Goal: Task Accomplishment & Management: Use online tool/utility

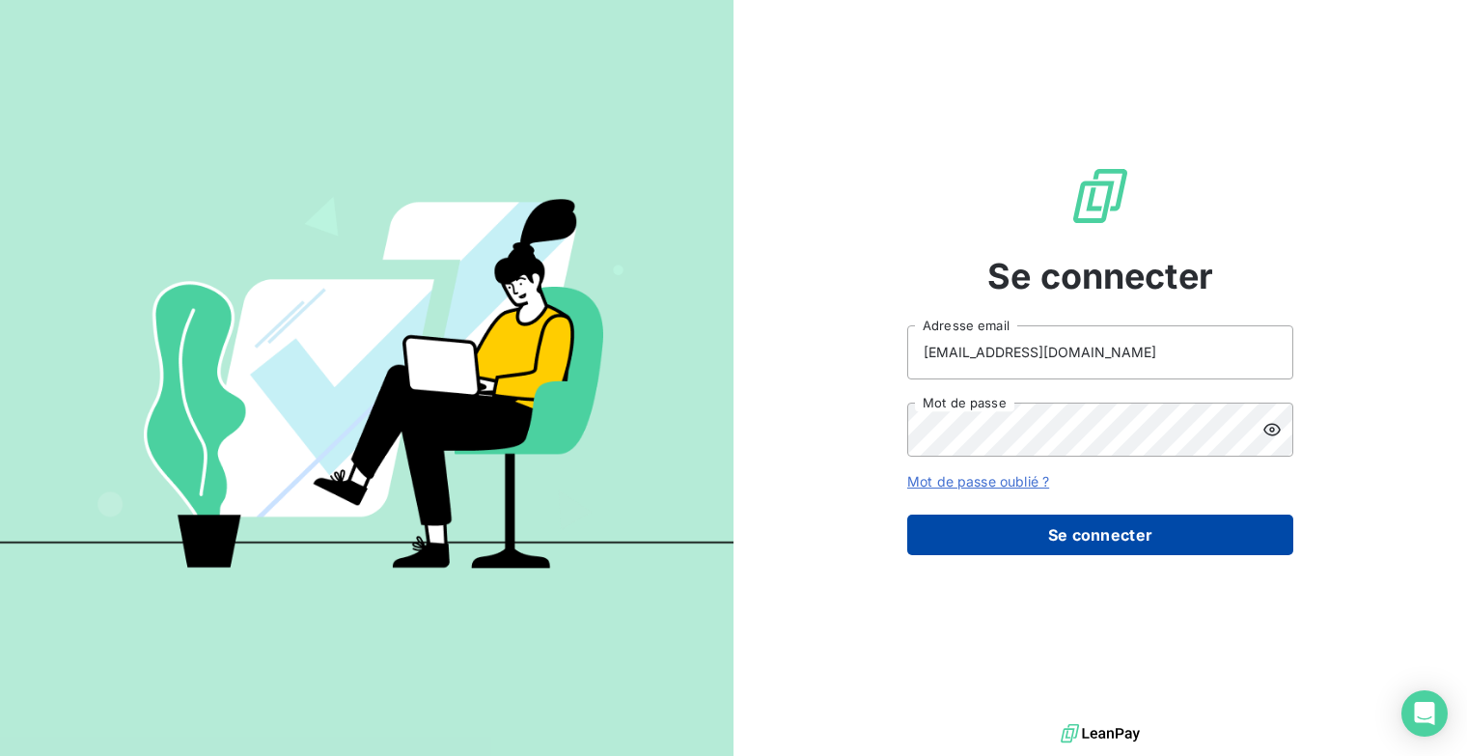
click at [1087, 531] on button "Se connecter" at bounding box center [1100, 534] width 386 height 41
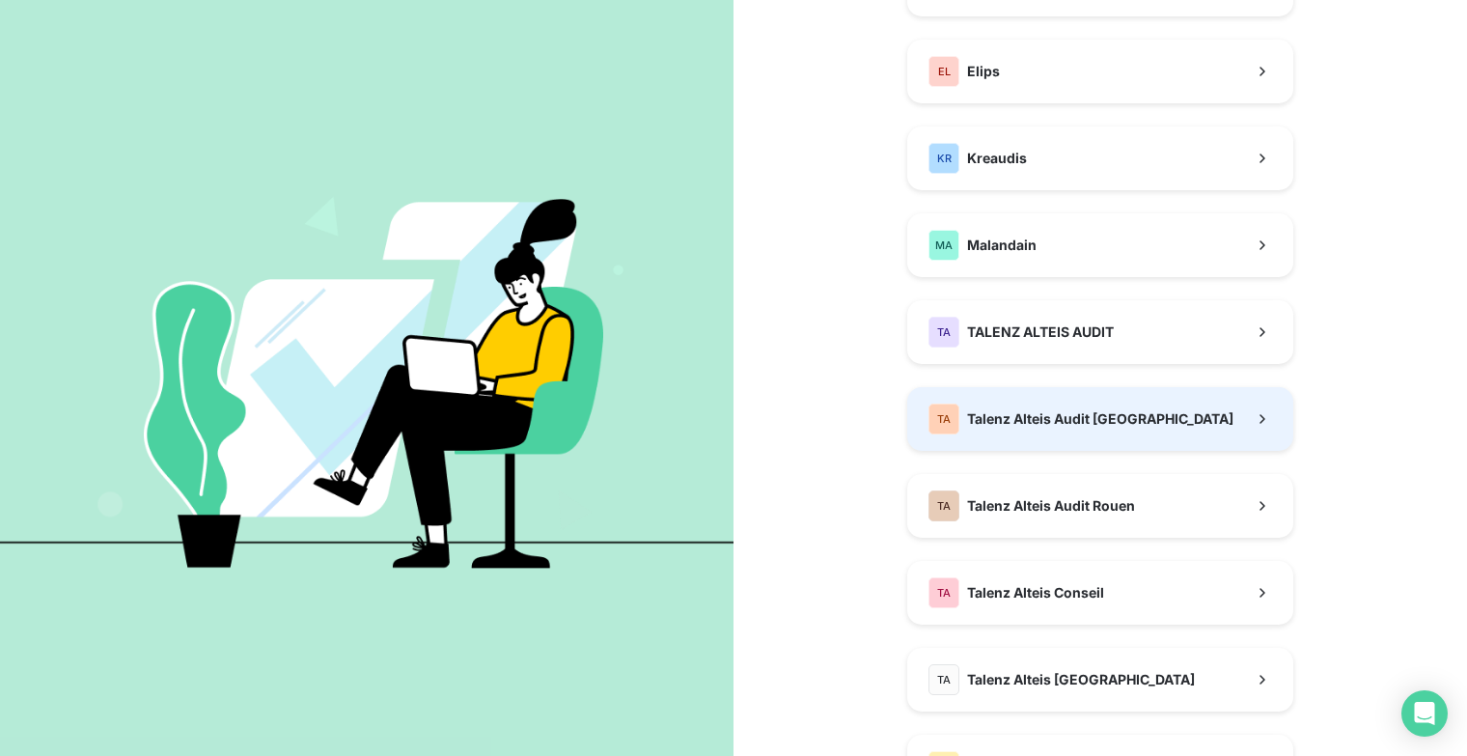
scroll to position [290, 0]
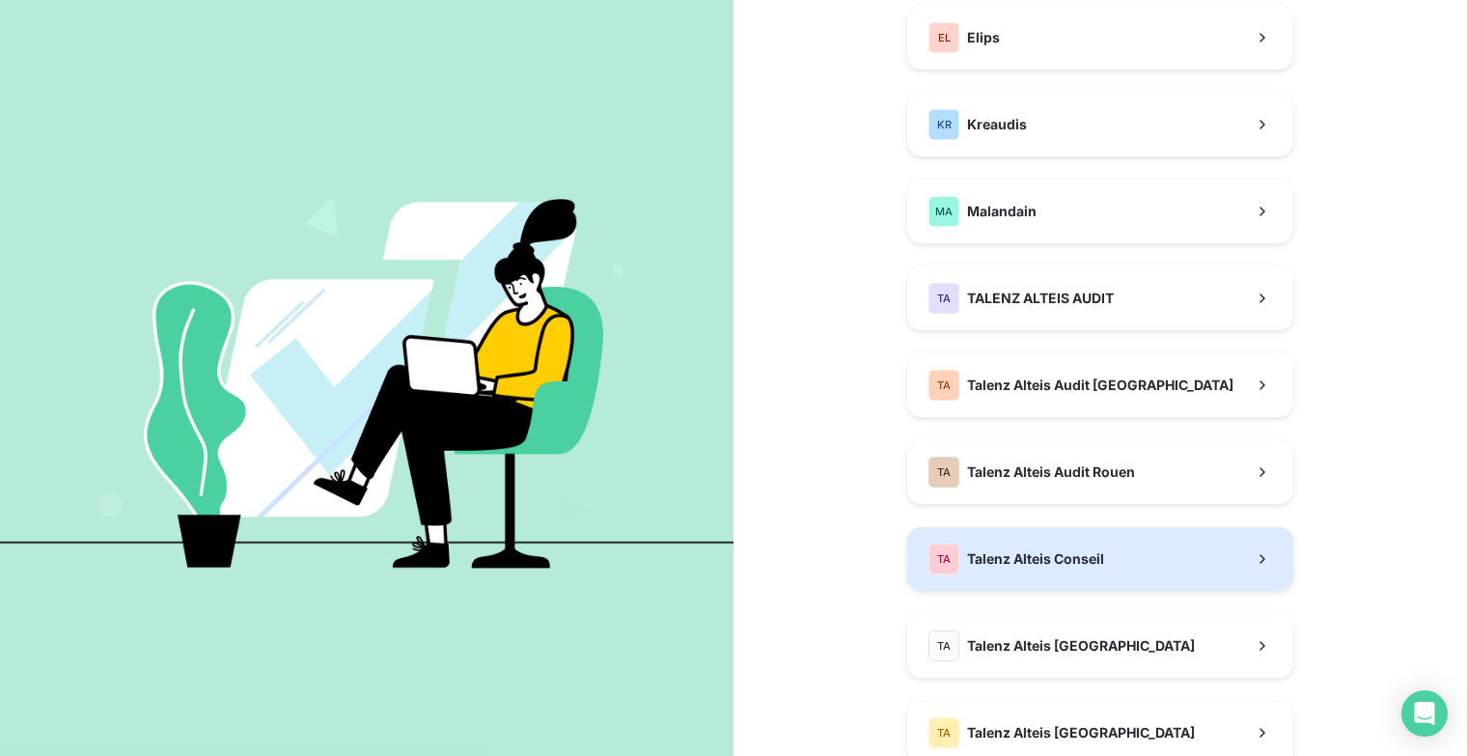
click at [1117, 568] on button "TA Talenz Alteis Conseil" at bounding box center [1100, 559] width 386 height 64
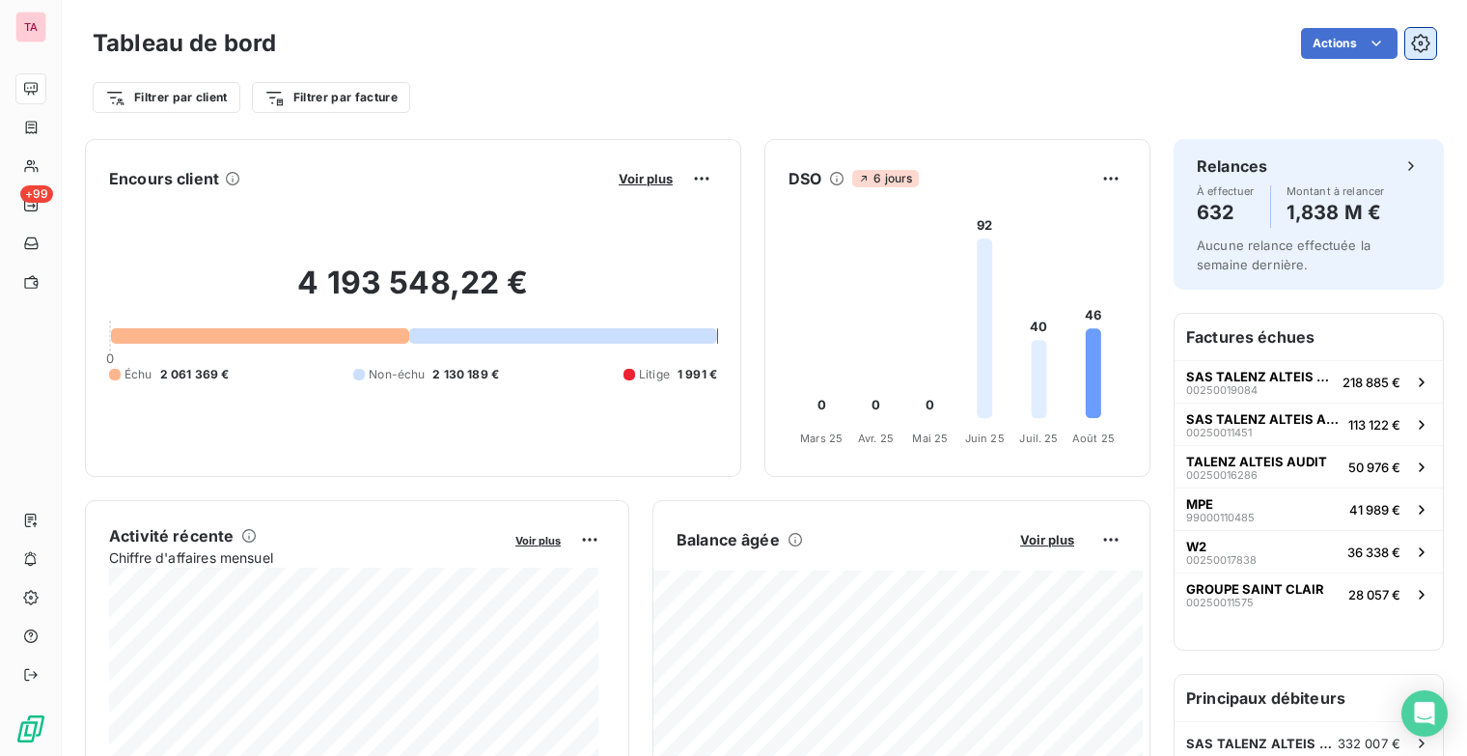
click at [1411, 43] on icon "button" at bounding box center [1420, 43] width 19 height 19
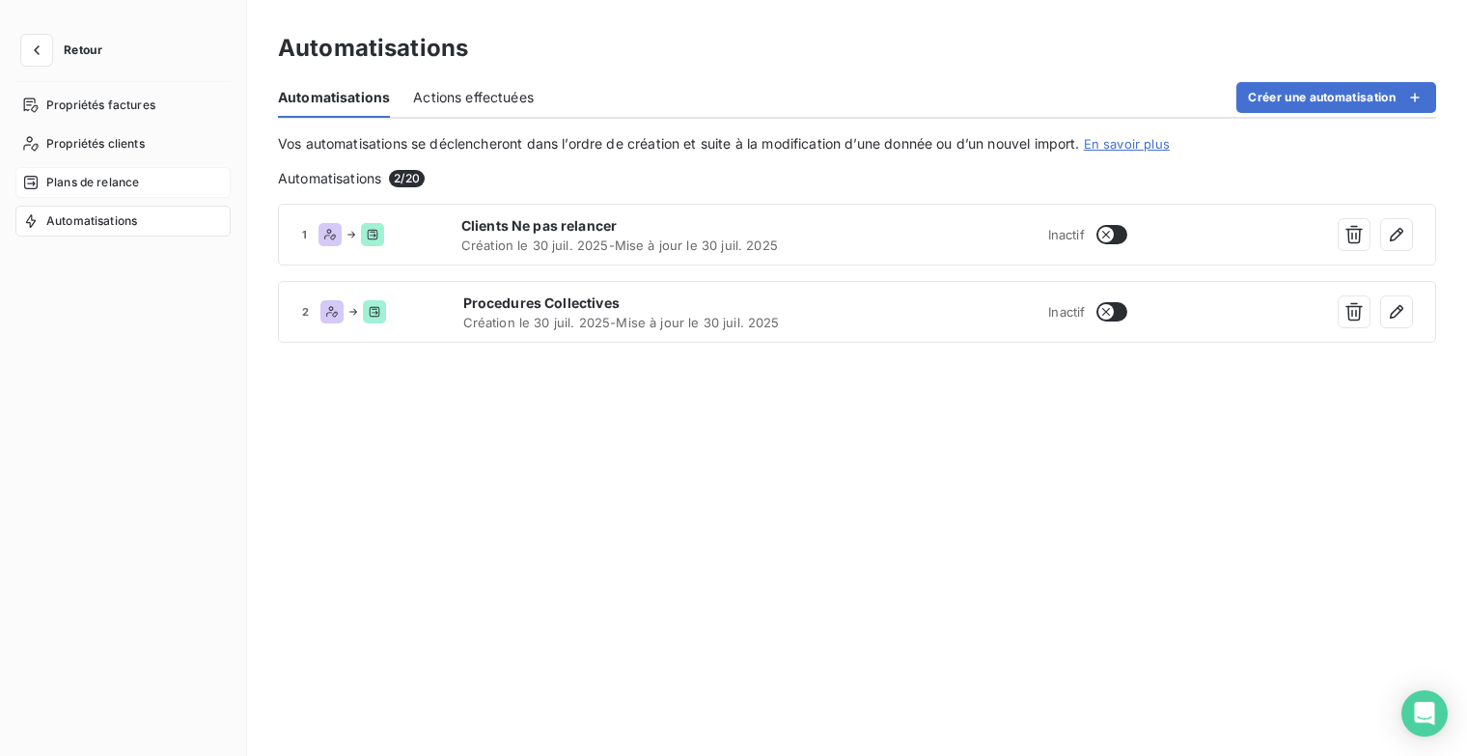
click at [114, 179] on span "Plans de relance" at bounding box center [92, 182] width 93 height 17
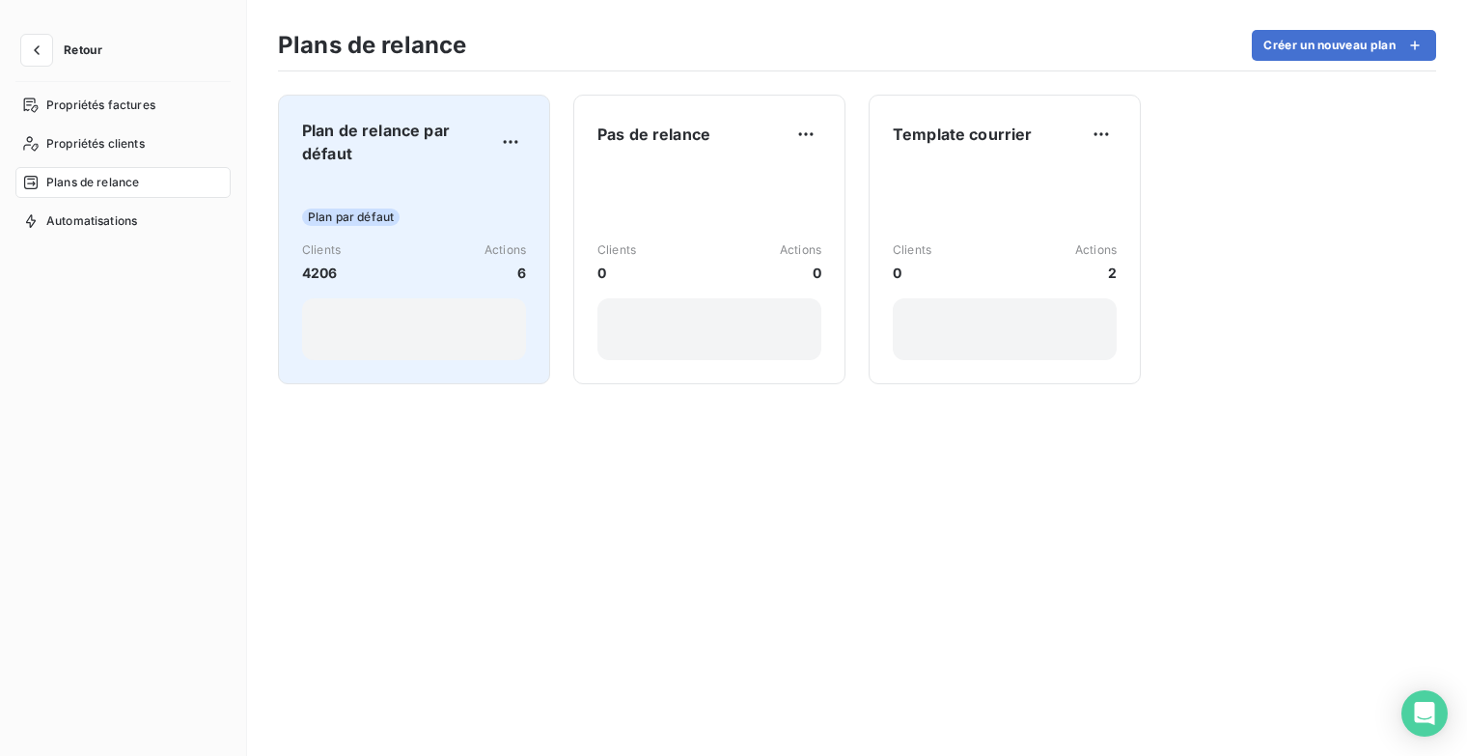
click at [443, 153] on span "Plan de relance par défaut" at bounding box center [398, 142] width 193 height 46
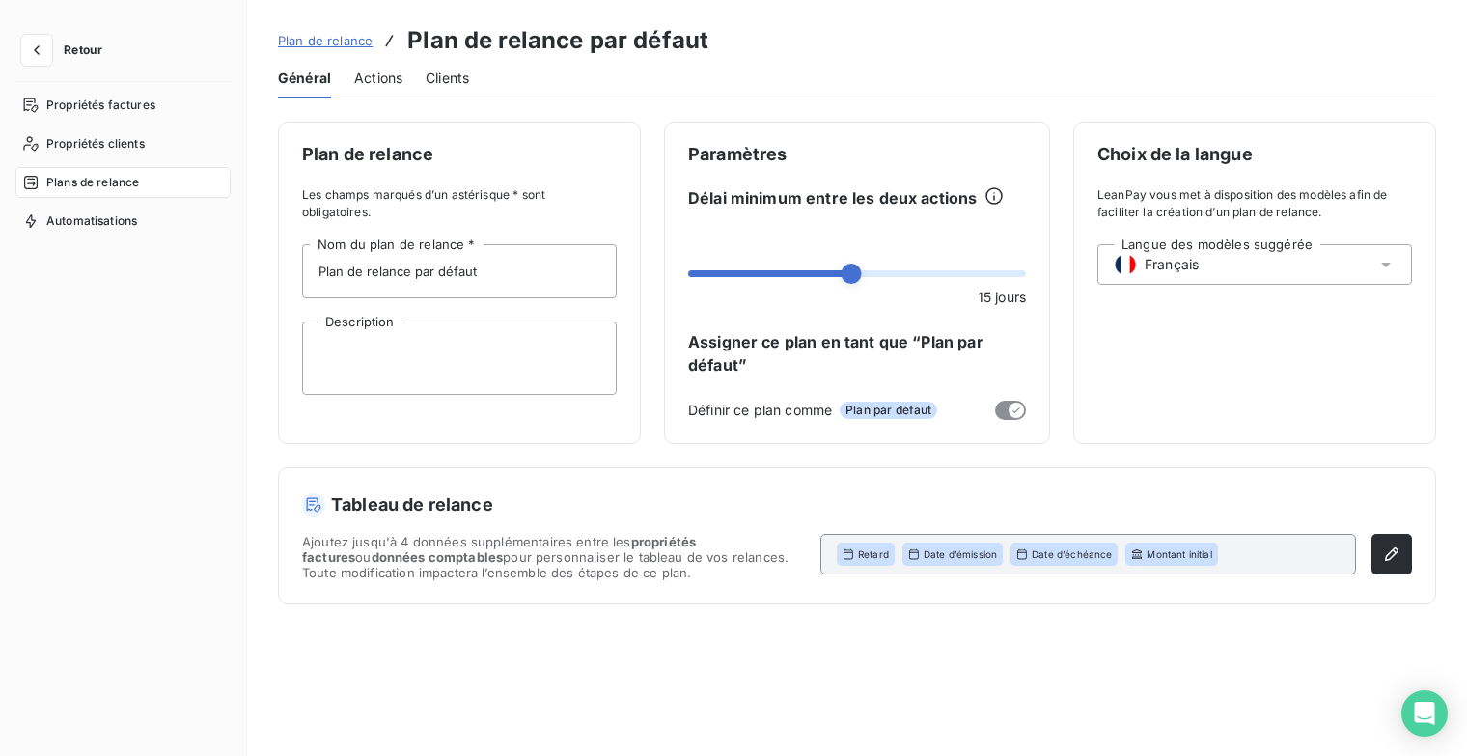
click at [374, 71] on span "Actions" at bounding box center [378, 78] width 48 height 19
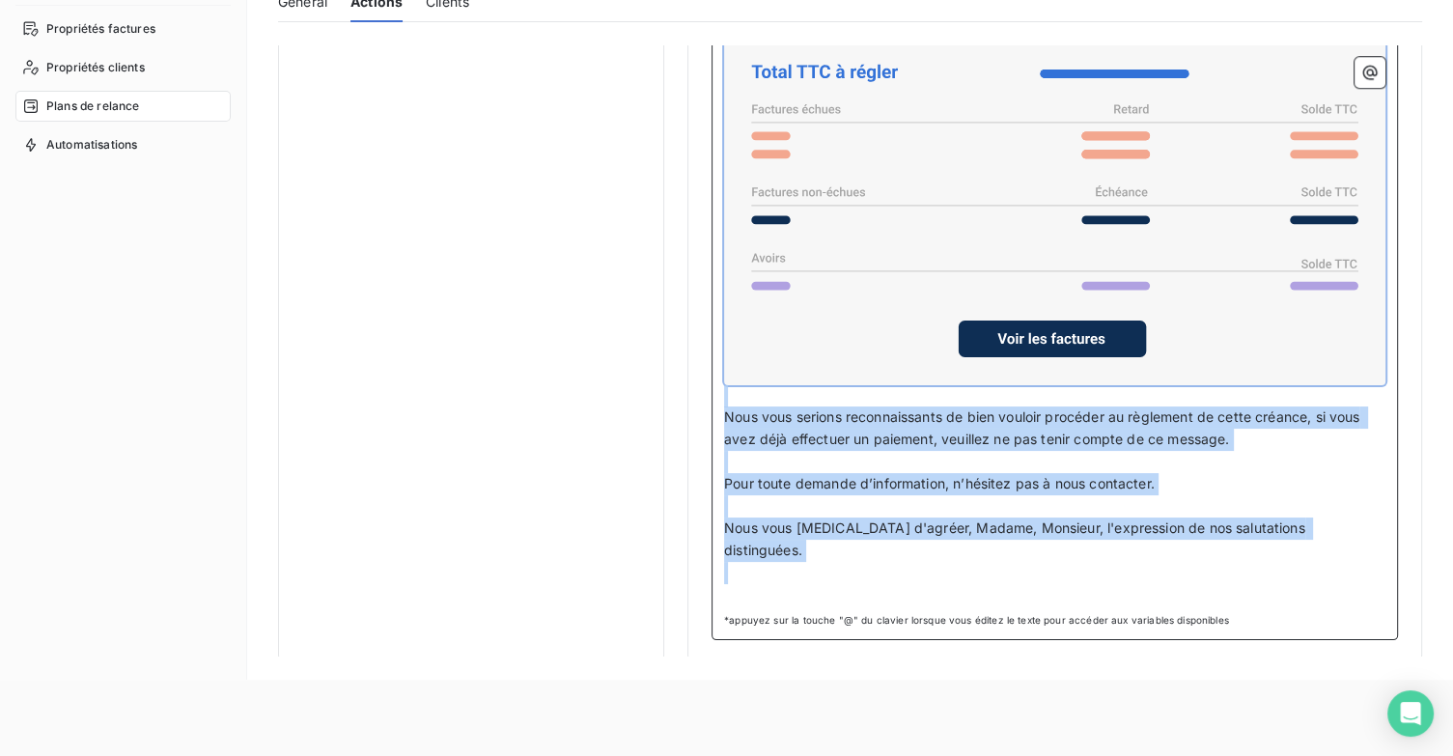
scroll to position [196, 0]
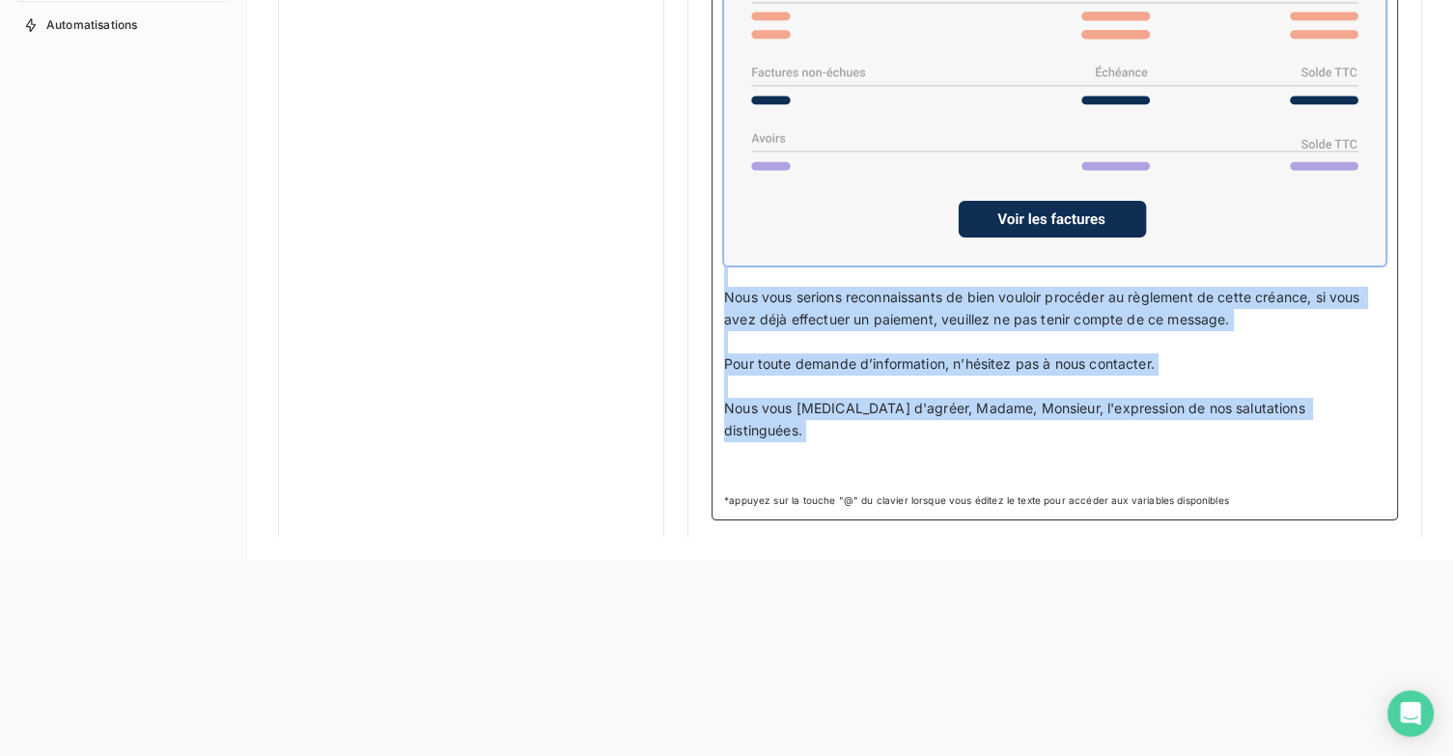
drag, startPoint x: 726, startPoint y: 316, endPoint x: 1338, endPoint y: 436, distance: 623.8
click at [1338, 436] on div "Madame, Monsieur, ﻿ Nous vous informons qu’un retard de 15 jours est observé su…" at bounding box center [1054, 155] width 661 height 659
copy div "Madame, Monsieur, ﻿ Nous vous informons qu’un retard de 15 jours est observé su…"
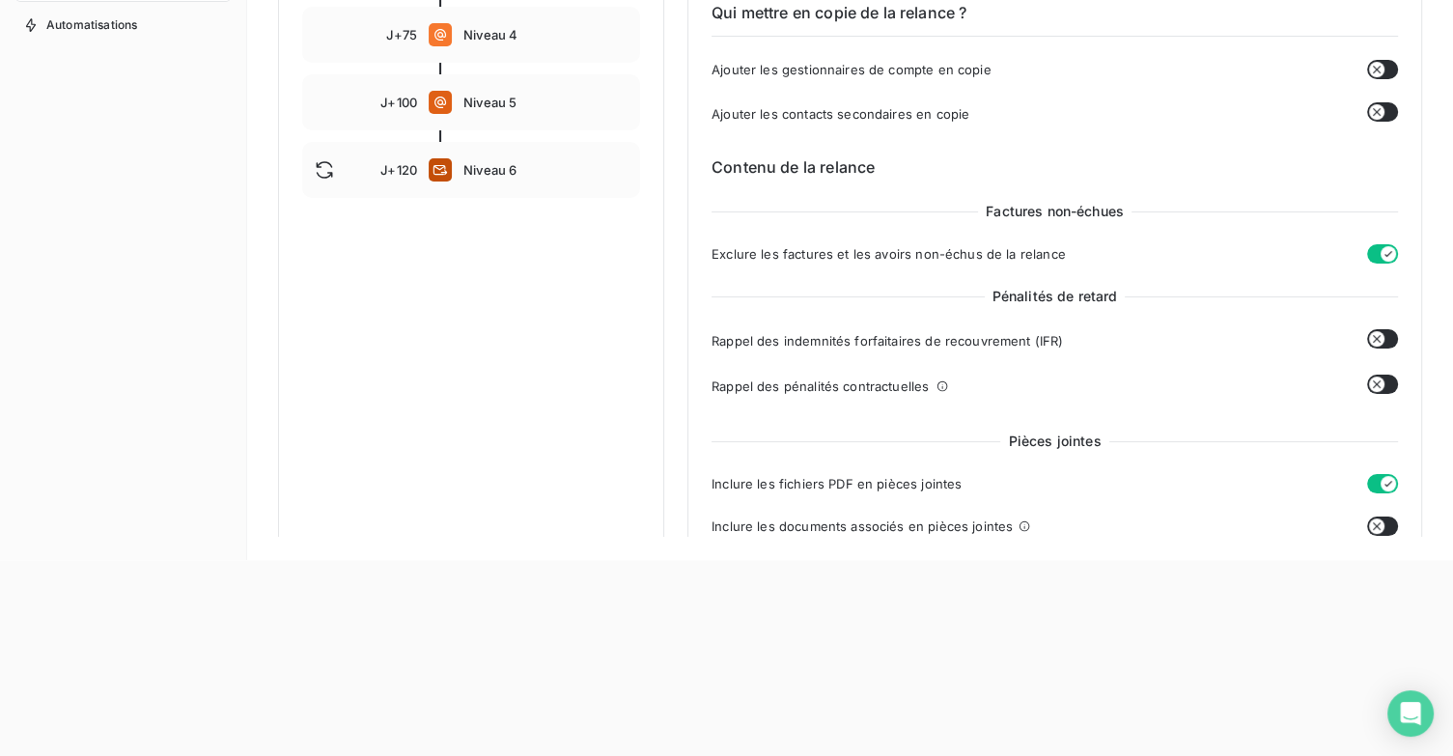
scroll to position [0, 0]
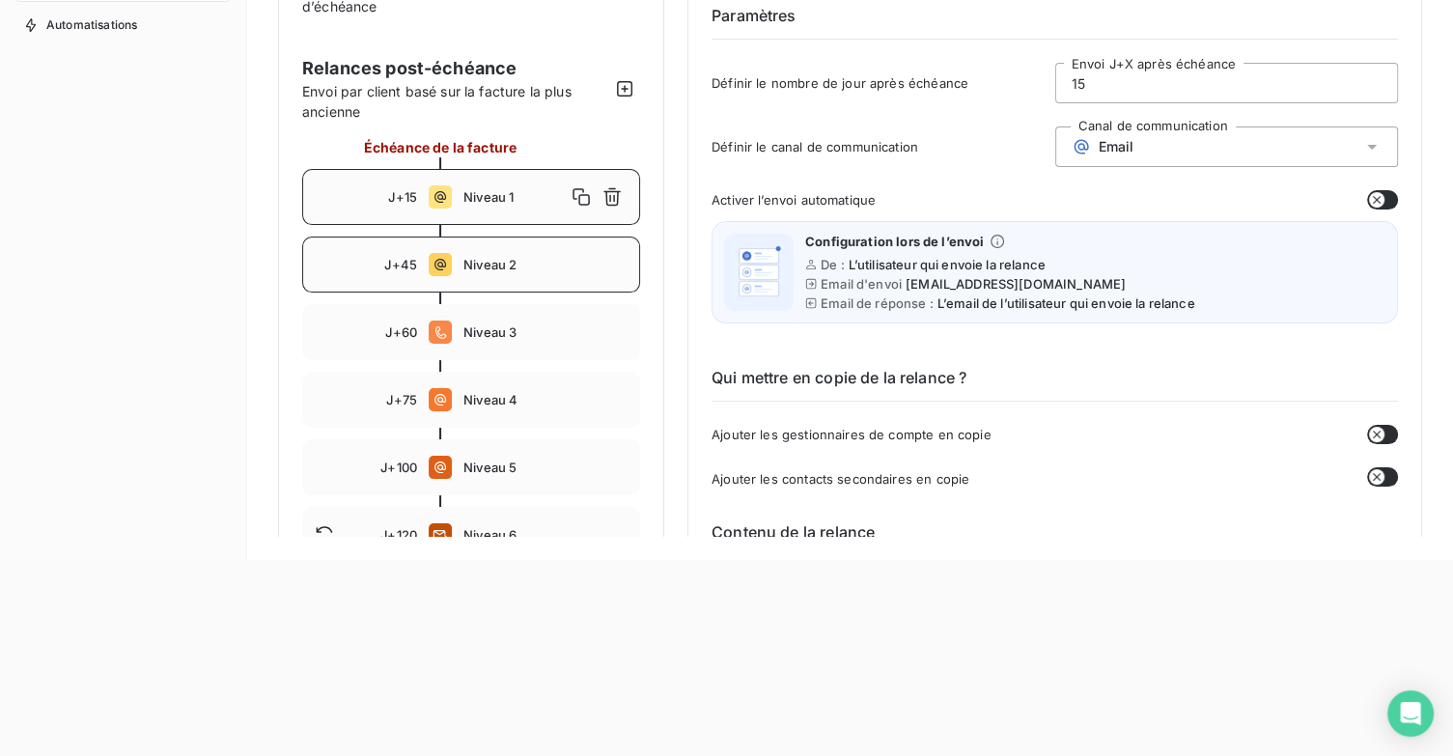
click at [516, 258] on span "Niveau 2" at bounding box center [545, 264] width 164 height 15
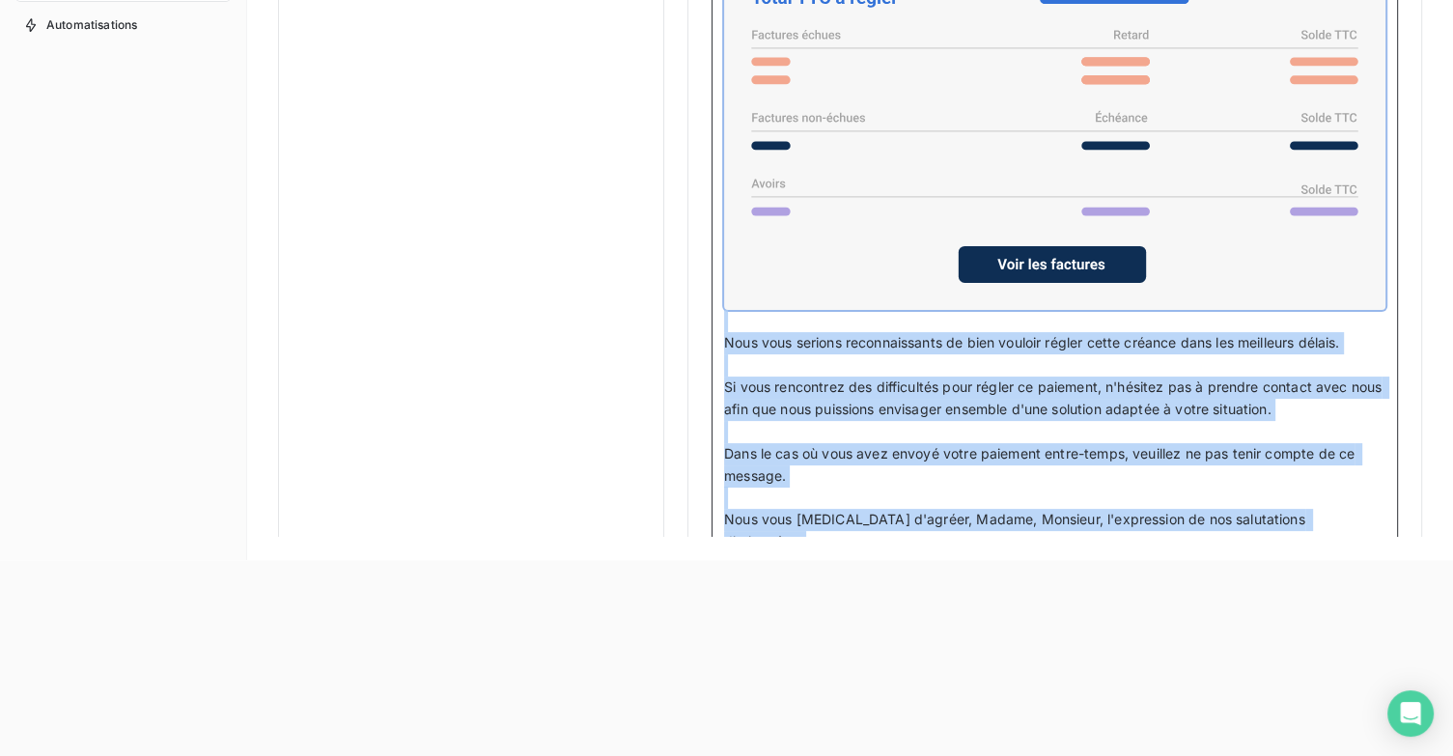
scroll to position [1471, 0]
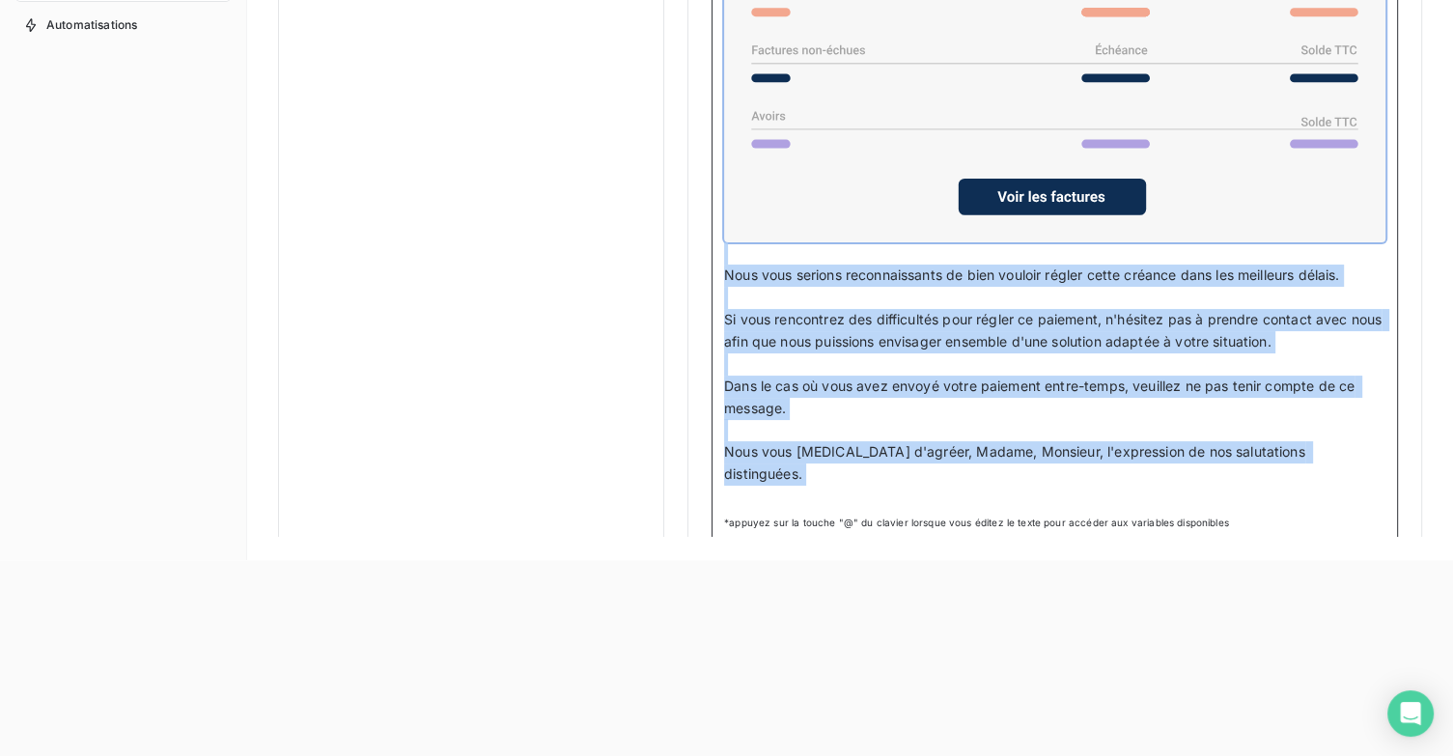
drag, startPoint x: 723, startPoint y: 123, endPoint x: 1335, endPoint y: 473, distance: 705.2
click at [1335, 473] on div "Madame, Monsieur, ﻿ Nous constatons que vous n'avez toujours pas réglé la ou le…" at bounding box center [1054, 156] width 661 height 704
copy div "Madame, Monsieur, ﻿ Nous constatons que vous n'avez toujours pas réglé la ou le…"
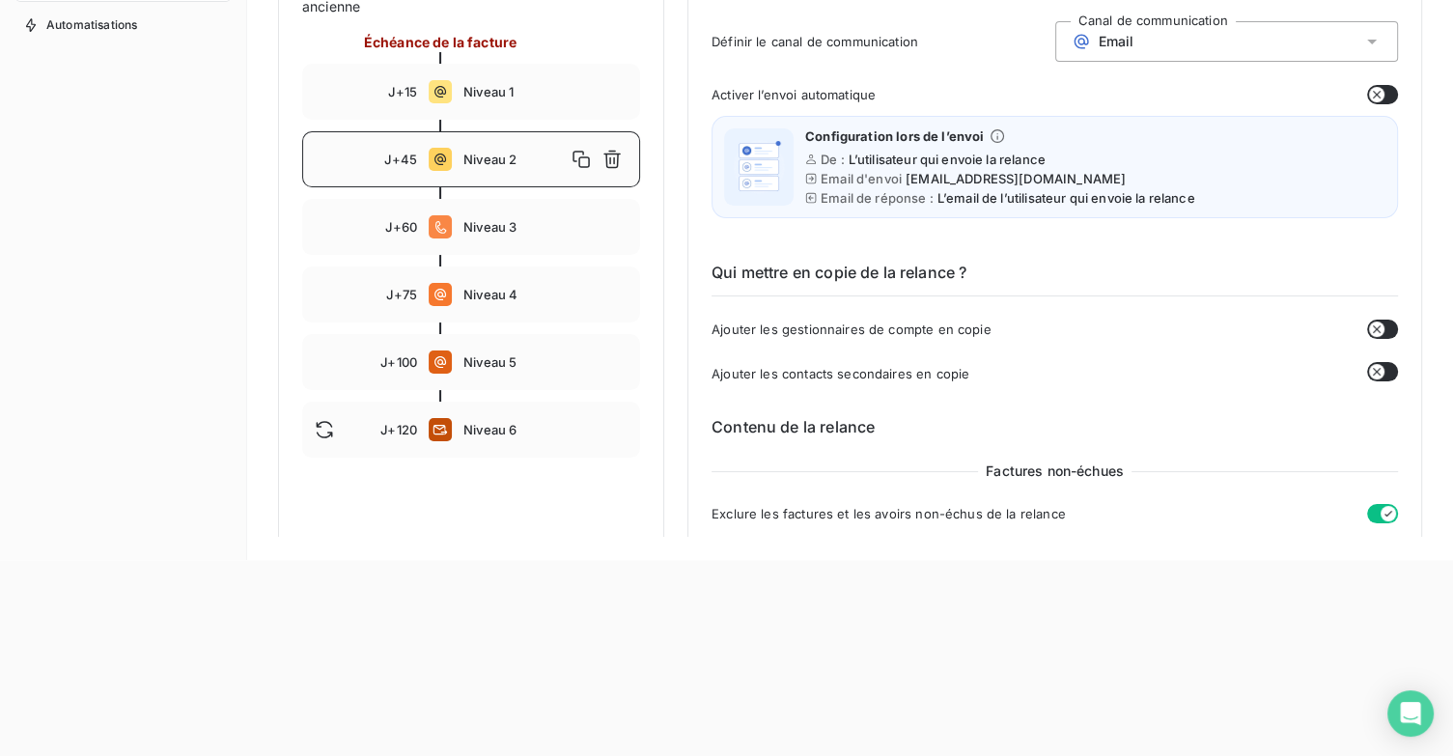
scroll to position [0, 0]
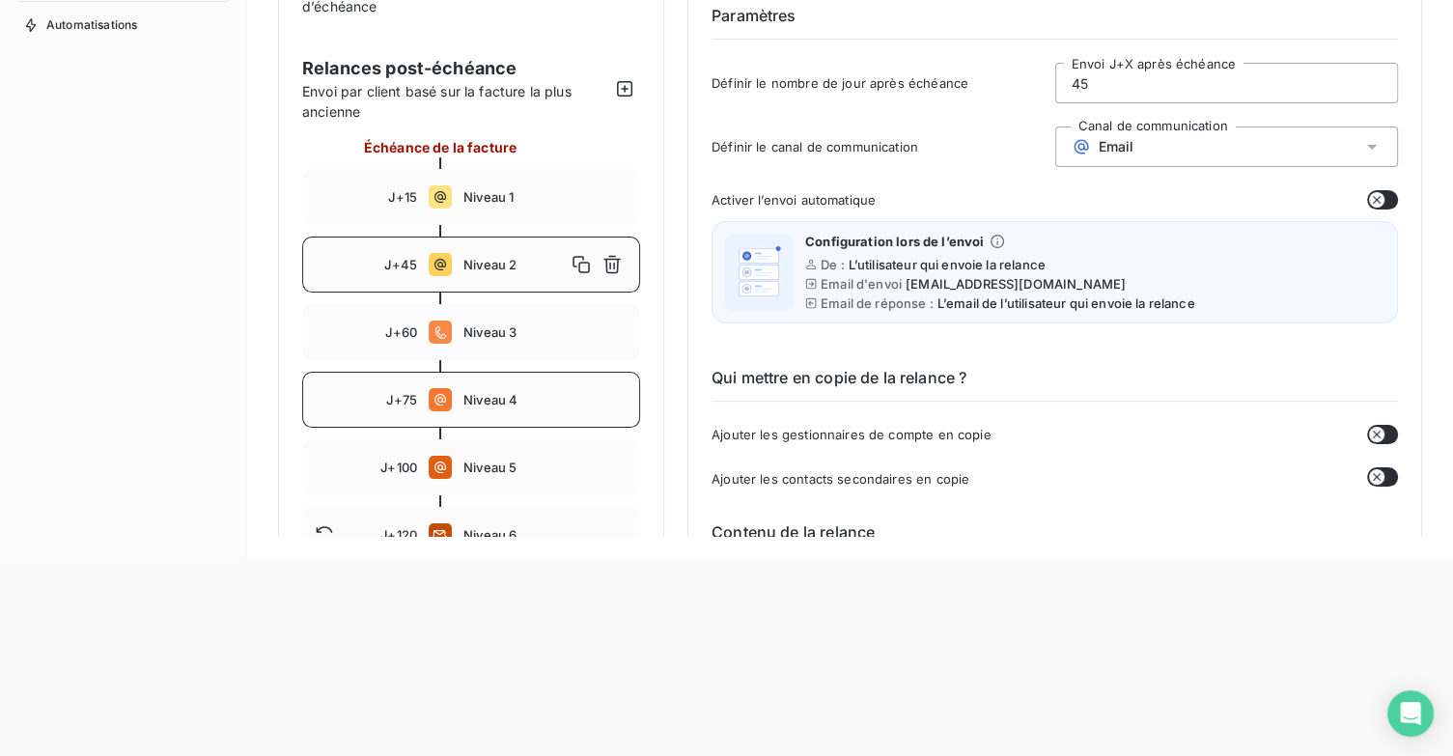
click at [489, 402] on span "Niveau 4" at bounding box center [545, 399] width 164 height 15
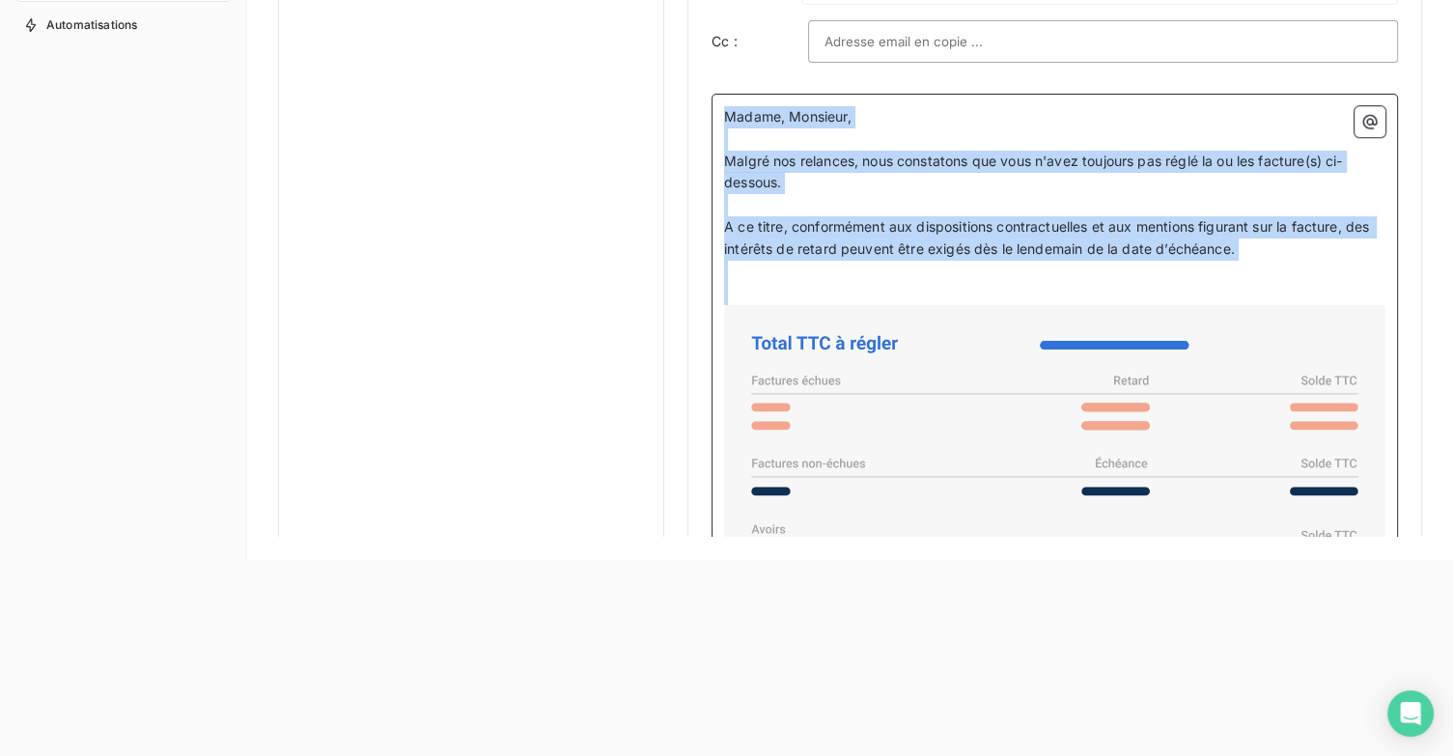
scroll to position [1589, 0]
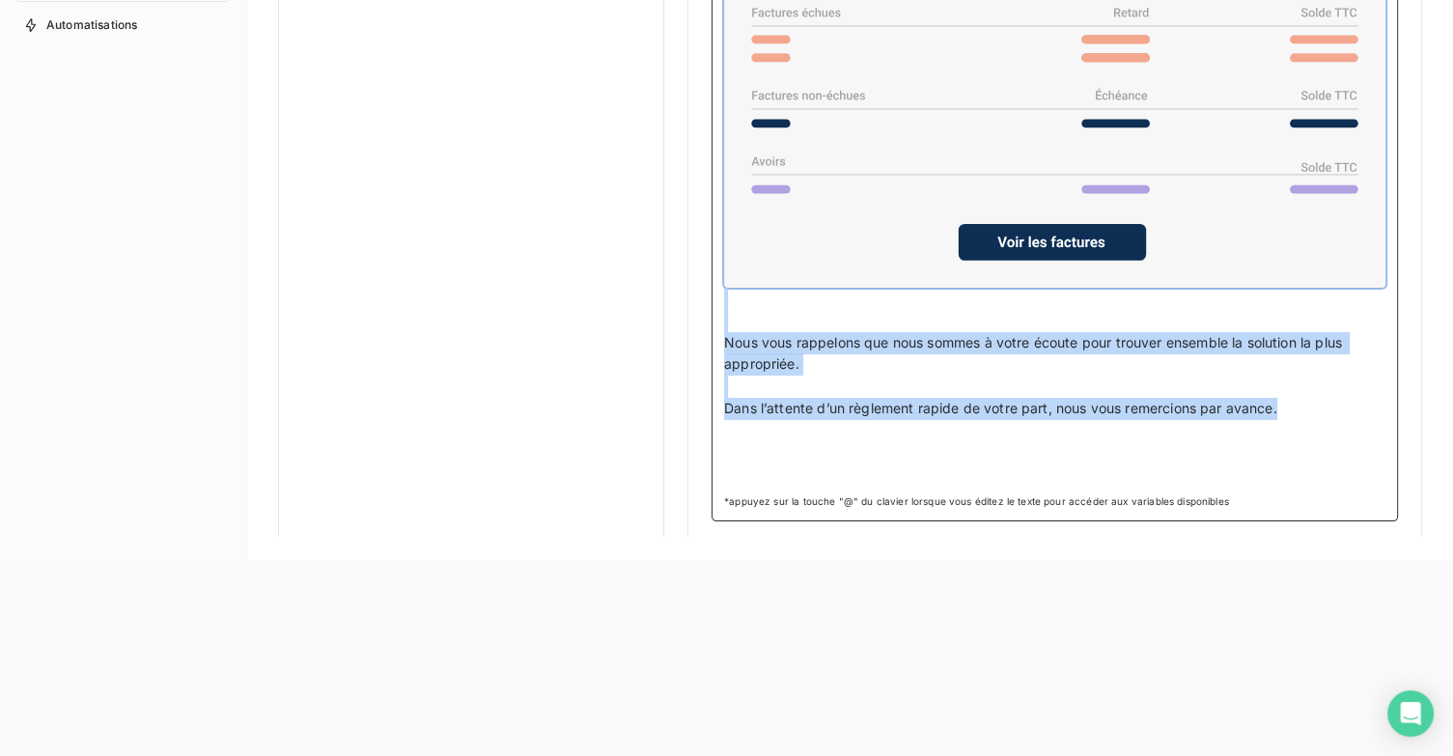
drag, startPoint x: 726, startPoint y: 267, endPoint x: 1293, endPoint y: 589, distance: 652.3
click at [1293, 560] on html "Retour Propriétés factures Propriétés clients Plans de relance Automatisations …" at bounding box center [726, 182] width 1453 height 756
copy div "Madame, Monsieur, ﻿ Malgré nos relances, nous constatons que vous n'avez toujou…"
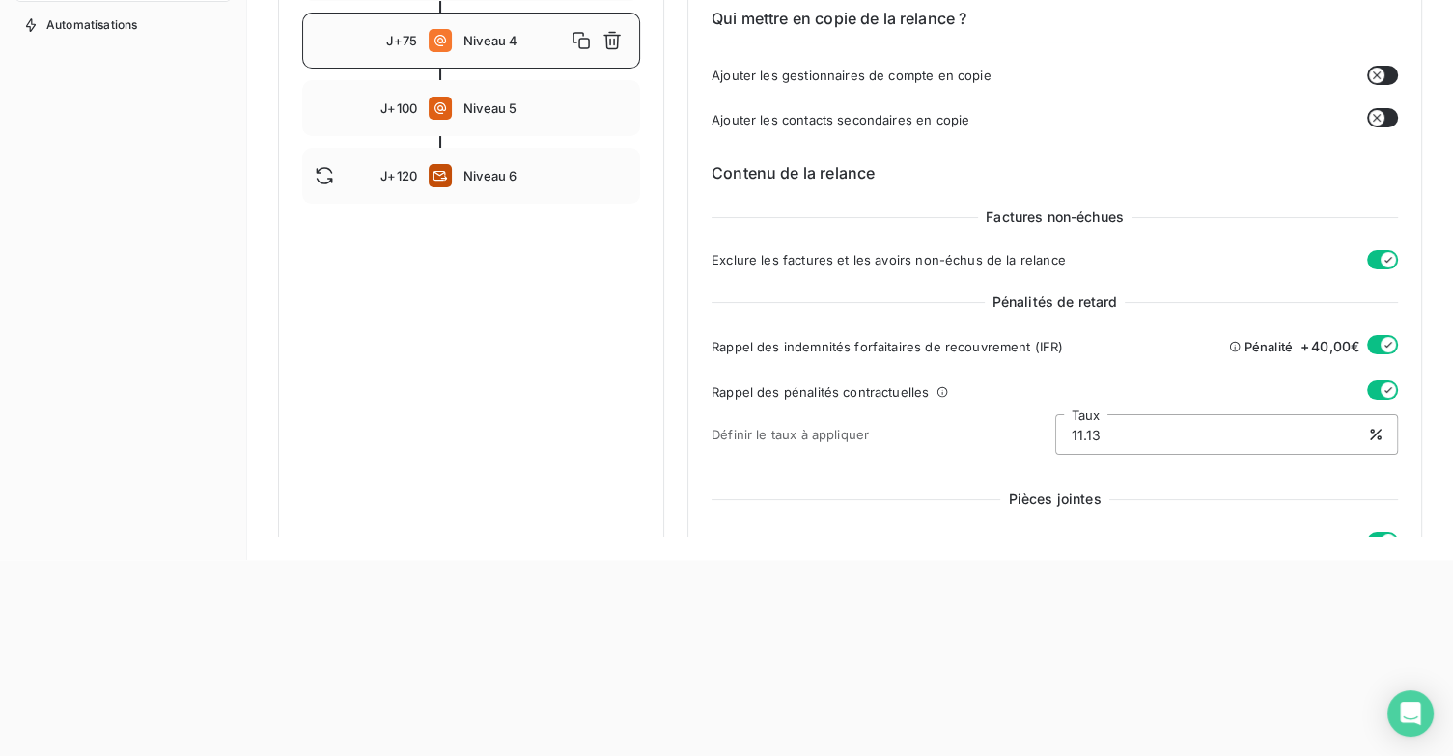
scroll to position [141, 0]
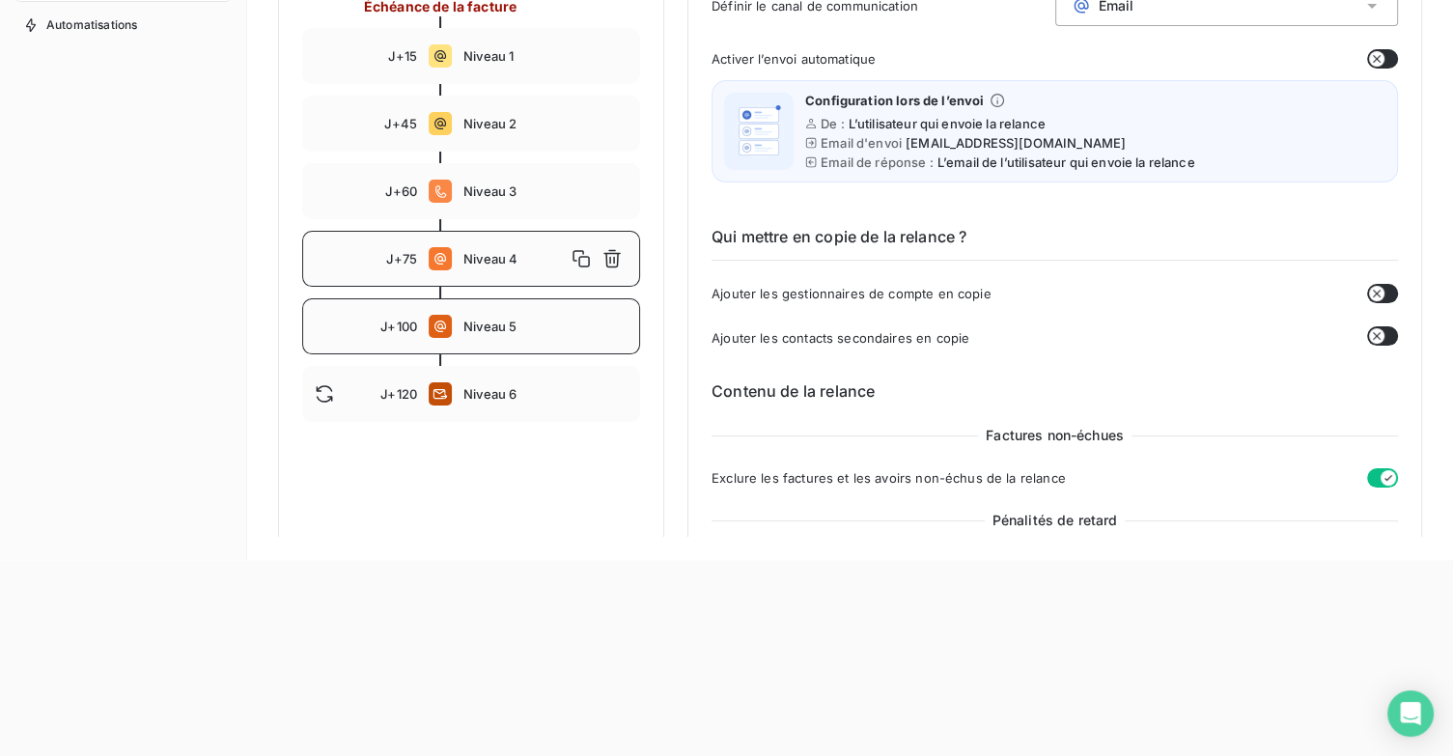
click at [513, 321] on span "Niveau 5" at bounding box center [545, 326] width 164 height 15
type input "100"
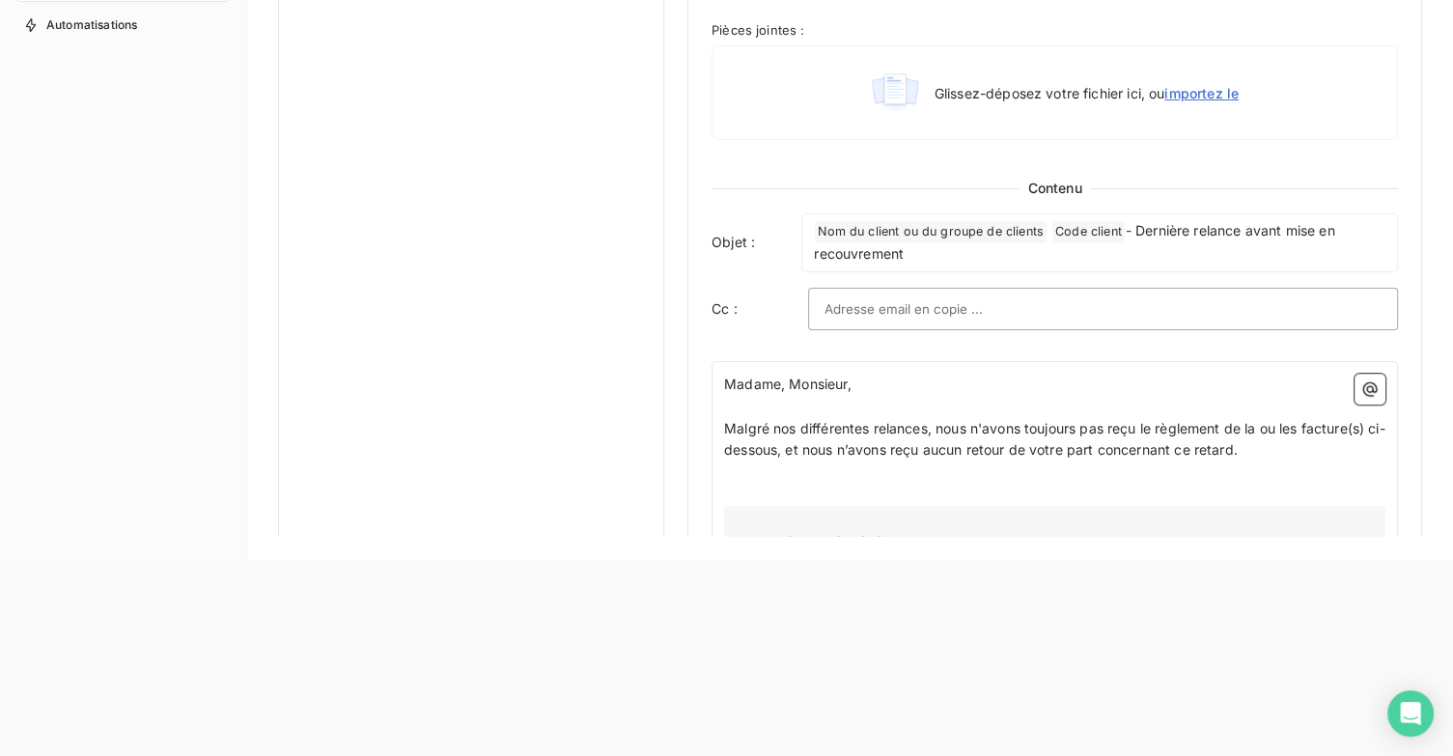
scroll to position [1062, 0]
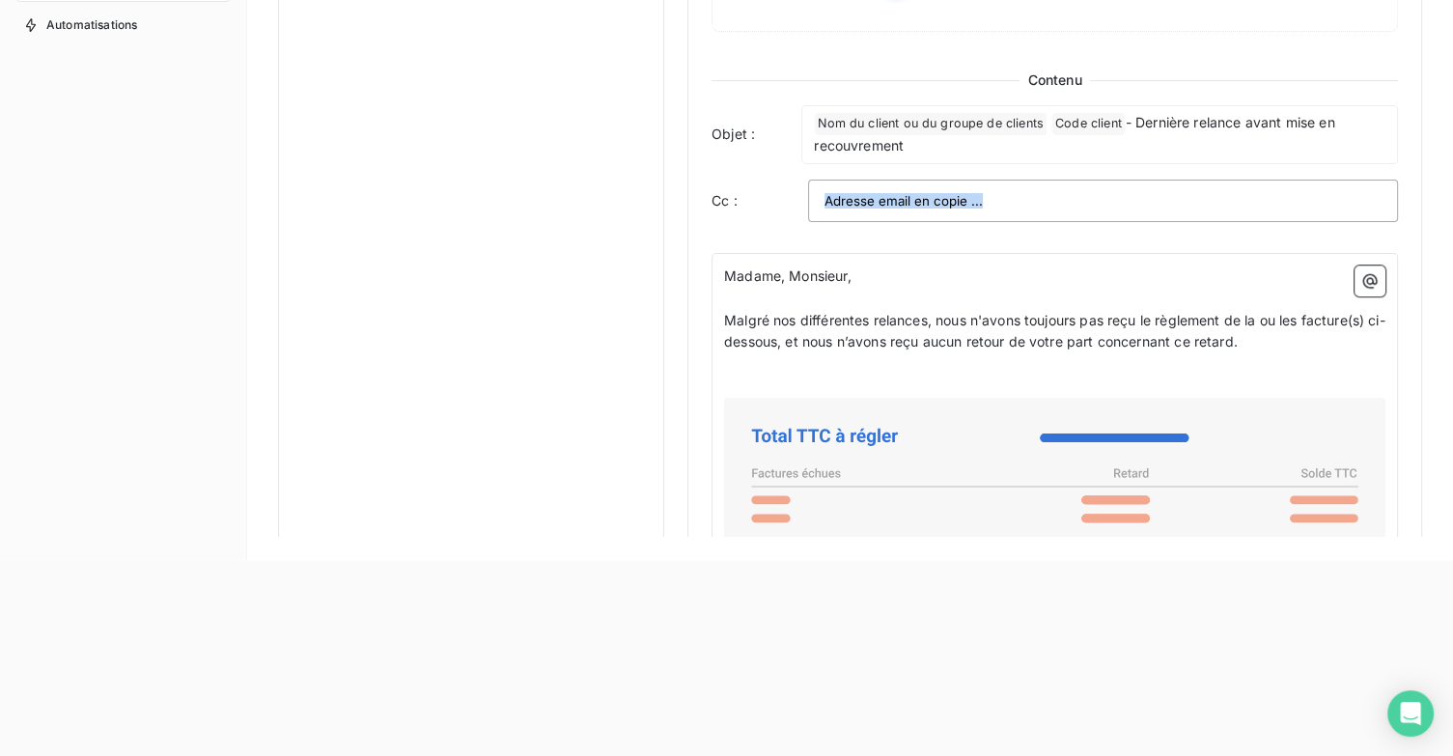
click at [729, 268] on div "Madame, Monsieur, ﻿ Malgré nos différentes relances, nous n'avons toujours pas …" at bounding box center [1054, 639] width 686 height 773
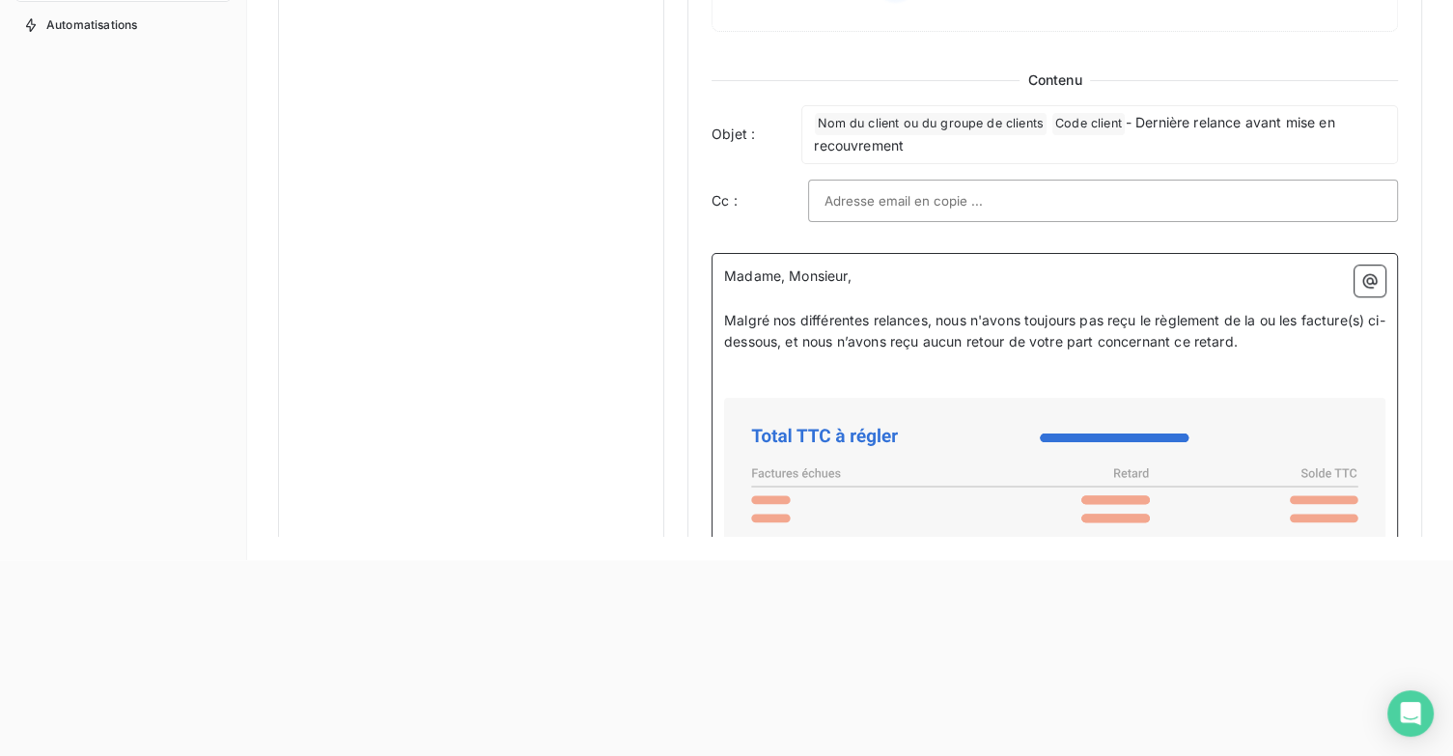
click at [795, 312] on span "Malgré nos différentes relances, nous n'avons toujours pas reçu le règlement de…" at bounding box center [1054, 331] width 661 height 39
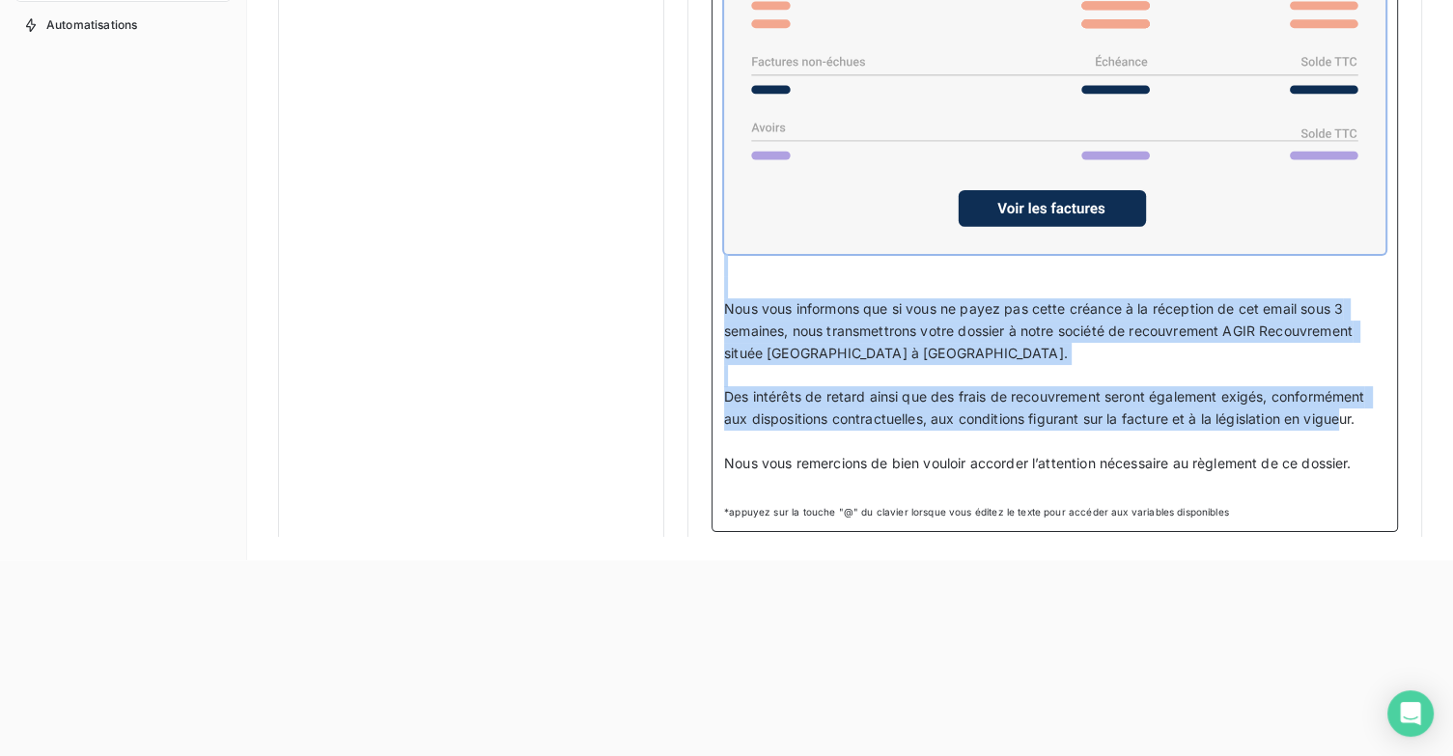
scroll to position [1568, 0]
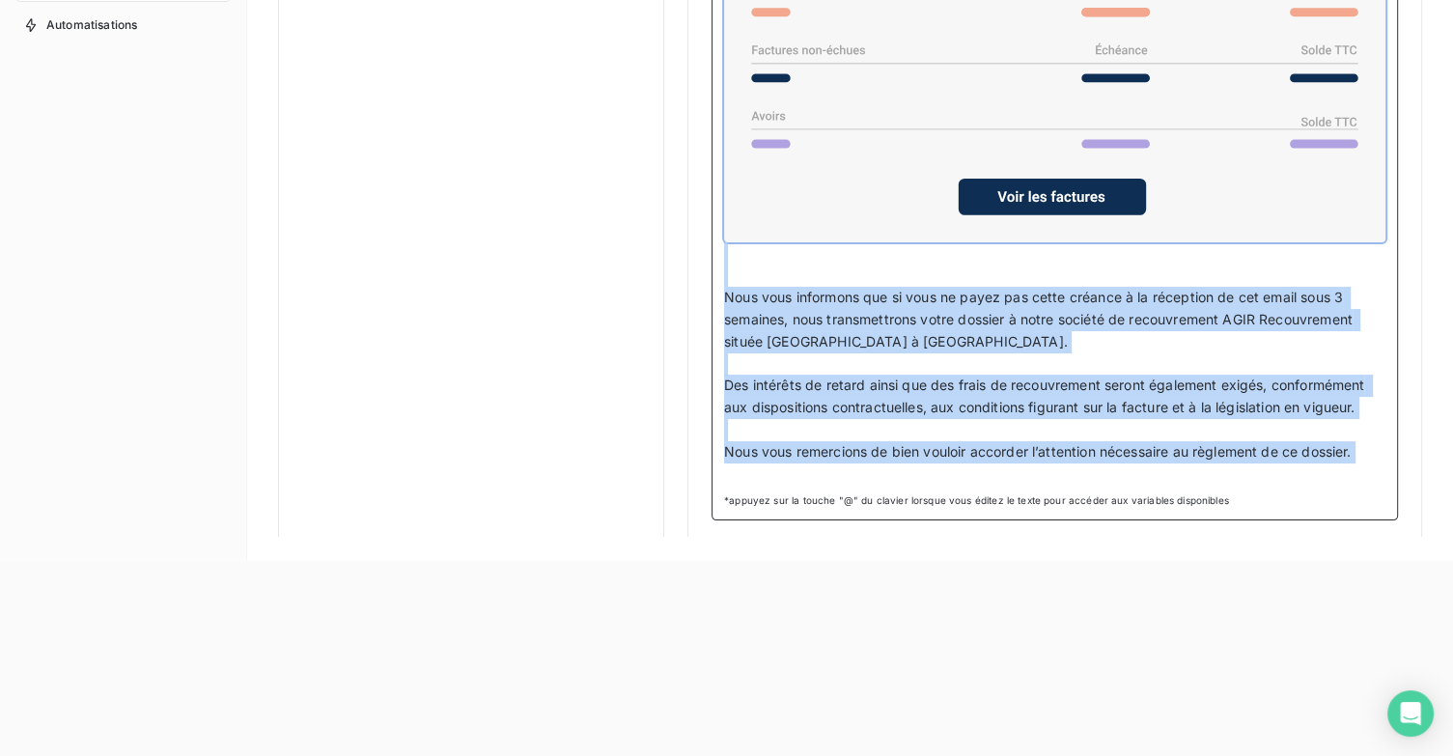
drag, startPoint x: 726, startPoint y: 268, endPoint x: 1415, endPoint y: 534, distance: 738.5
click at [1415, 534] on div "Notifications pré-échéance Envoi par jour en fonction de la date d’échéance Rel…" at bounding box center [850, 231] width 1206 height 611
copy div "Madame, Monsieur, ﻿ Malgré nos différentes relances, nous n'avons toujours pas …"
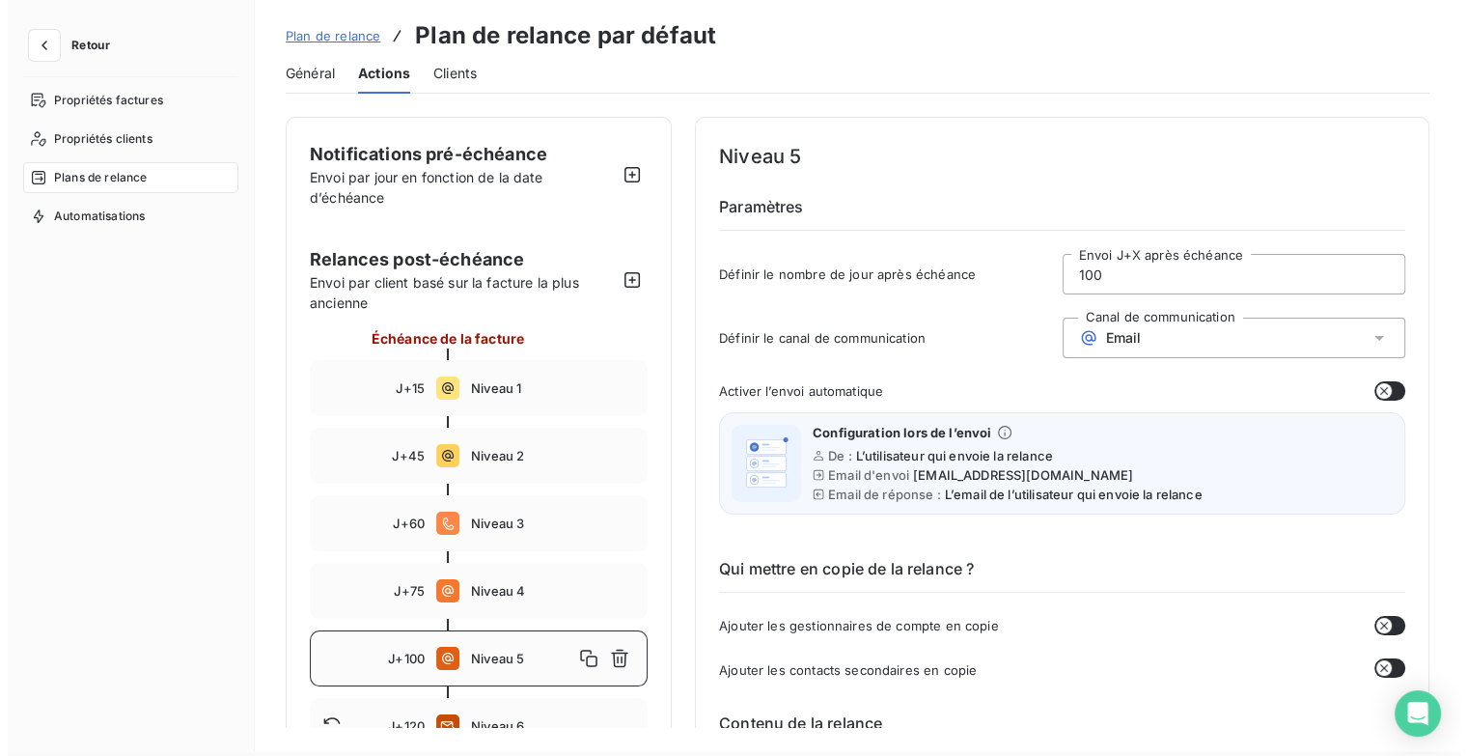
scroll to position [0, 0]
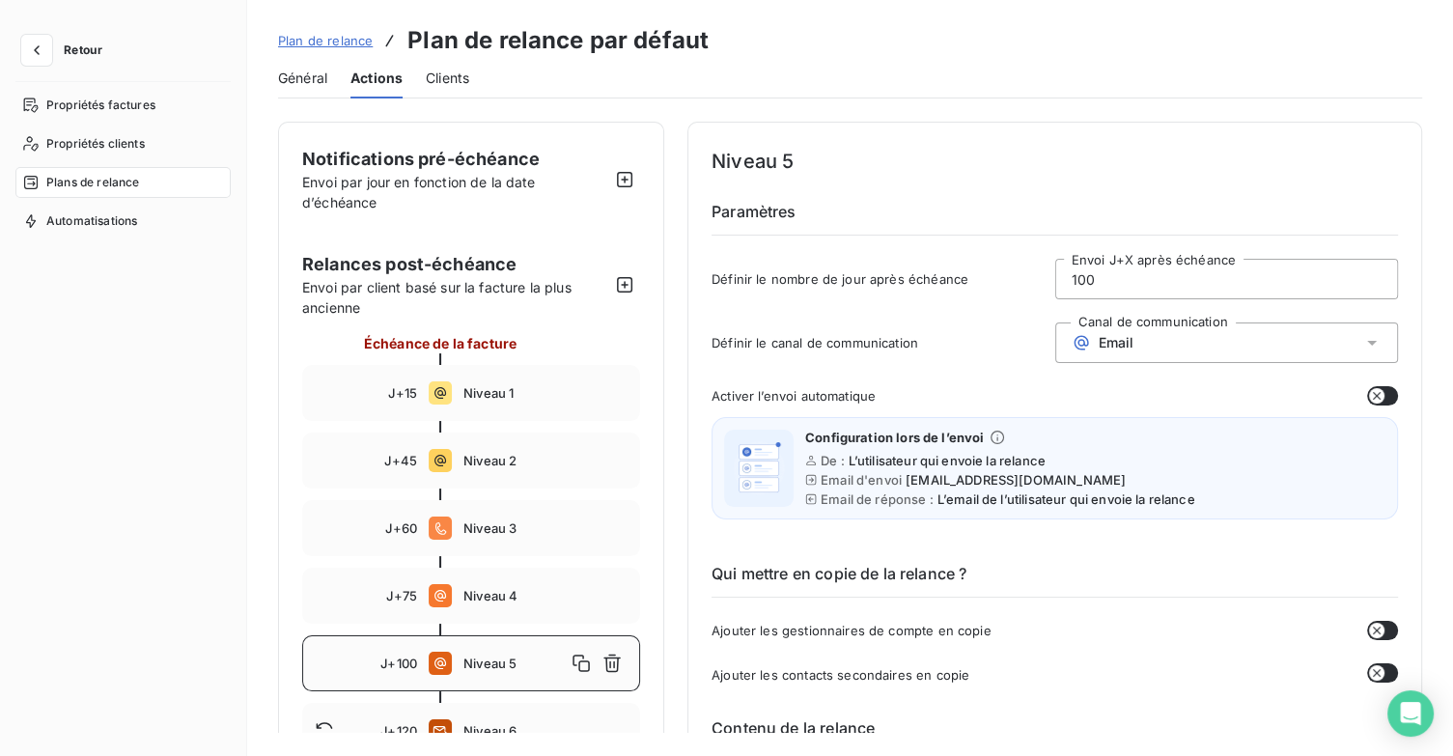
click at [61, 53] on button "Retour" at bounding box center [66, 50] width 102 height 31
